Goal: Navigation & Orientation: Find specific page/section

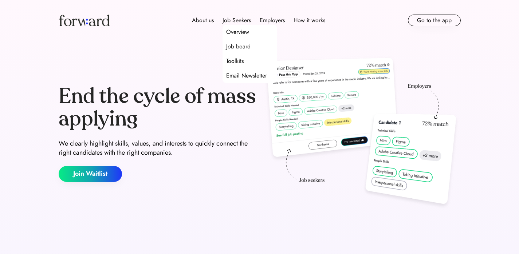
click at [241, 46] on div "Job board" at bounding box center [238, 46] width 24 height 9
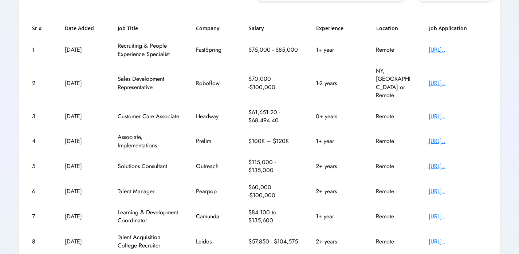
scroll to position [97, 0]
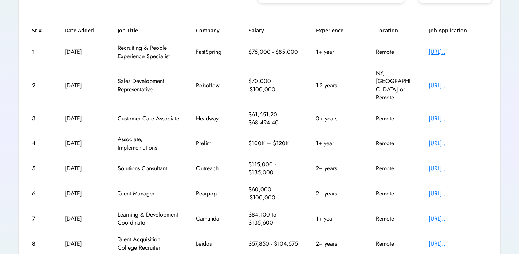
click at [444, 52] on div "[URL].." at bounding box center [458, 52] width 58 height 8
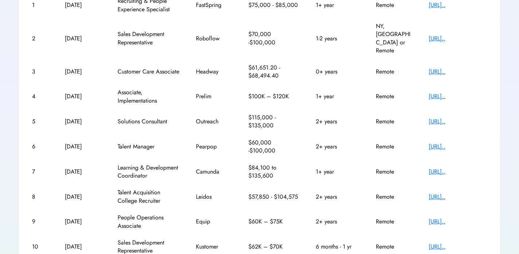
scroll to position [145, 0]
click at [451, 217] on div "[URL].." at bounding box center [458, 221] width 58 height 8
click at [454, 192] on div "[URL].." at bounding box center [458, 196] width 58 height 8
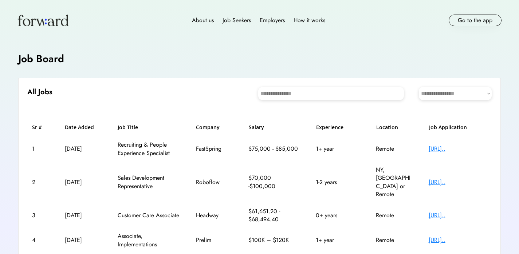
scroll to position [12, 0]
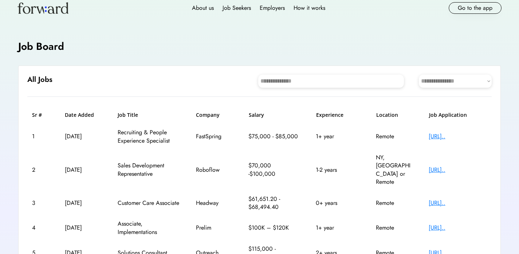
click at [447, 137] on div "[URL].." at bounding box center [458, 137] width 58 height 8
